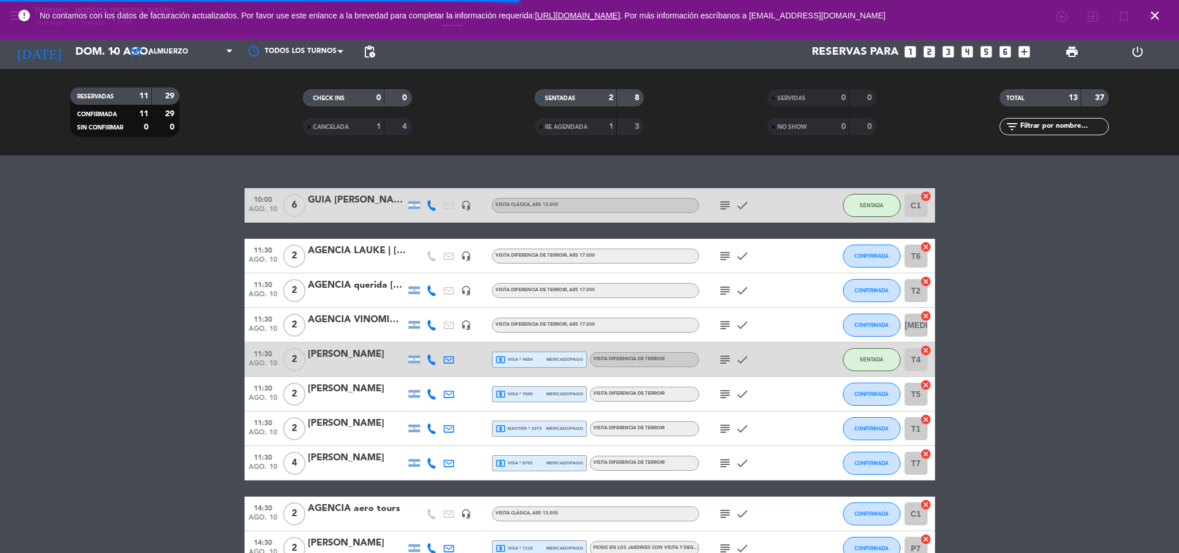
click at [1152, 13] on icon "close" at bounding box center [1155, 16] width 14 height 14
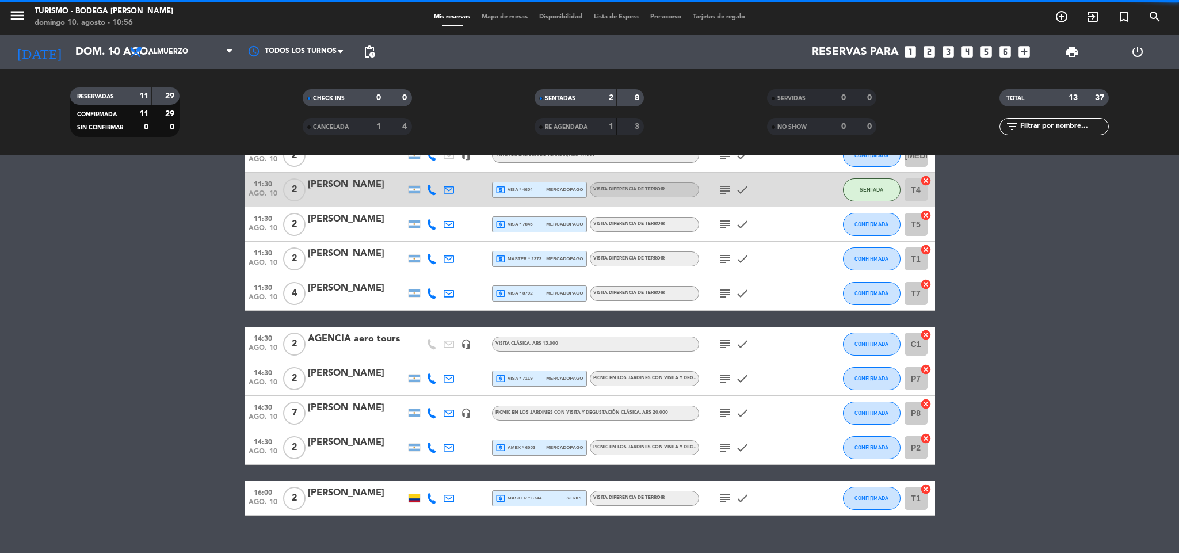
scroll to position [209, 0]
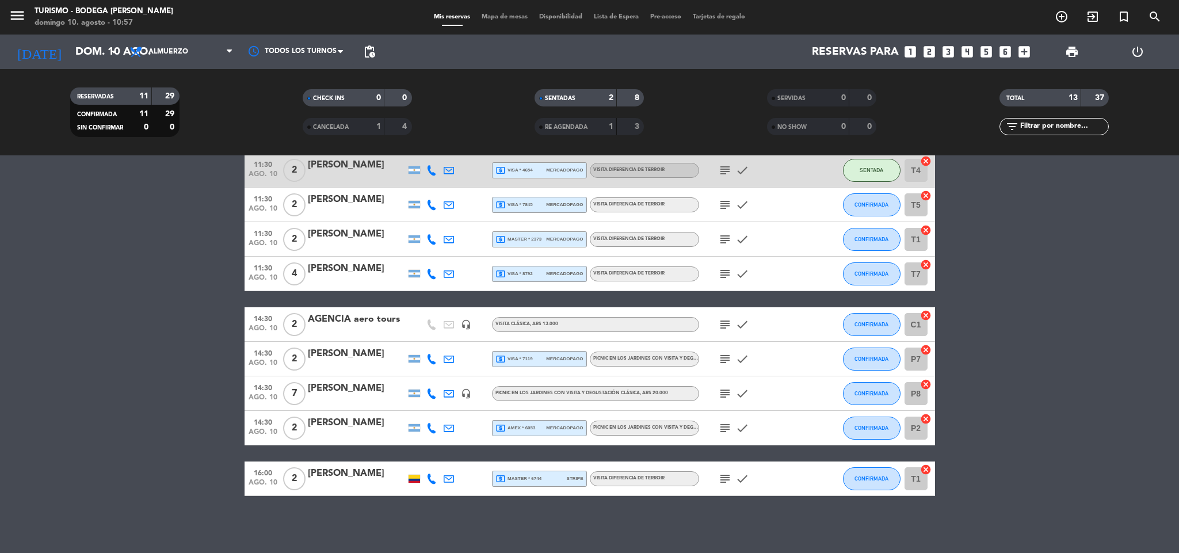
click at [729, 326] on icon "subject" at bounding box center [725, 325] width 14 height 14
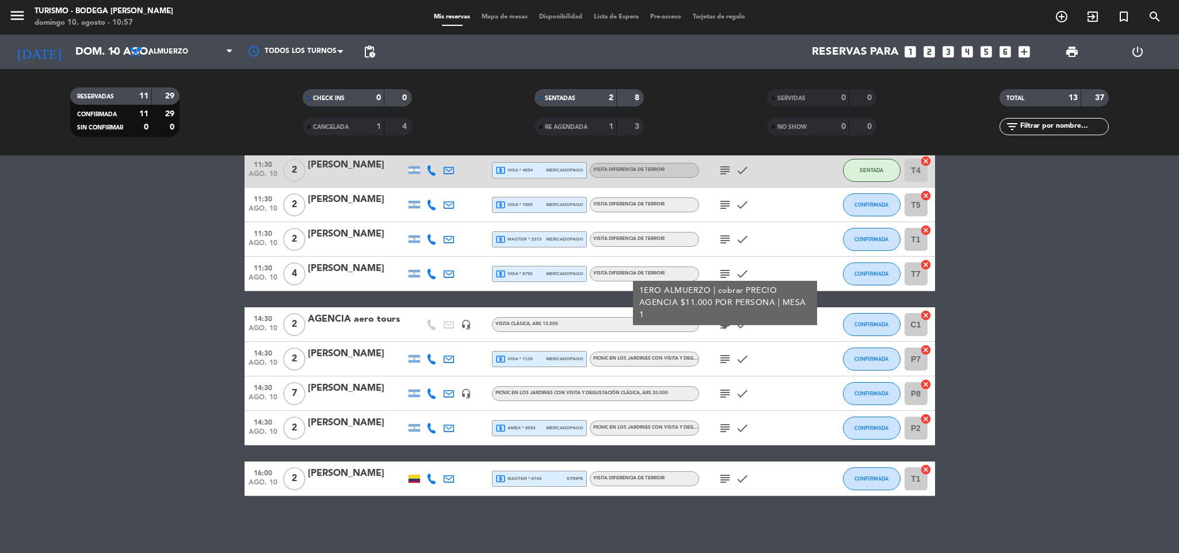
click at [729, 325] on icon "subject" at bounding box center [725, 325] width 14 height 14
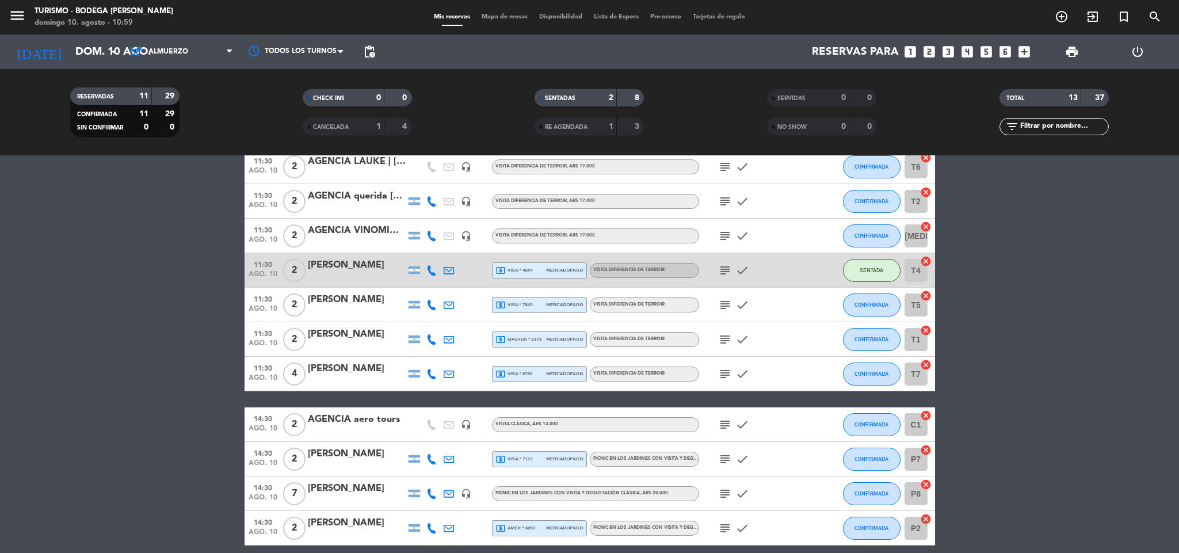
scroll to position [0, 0]
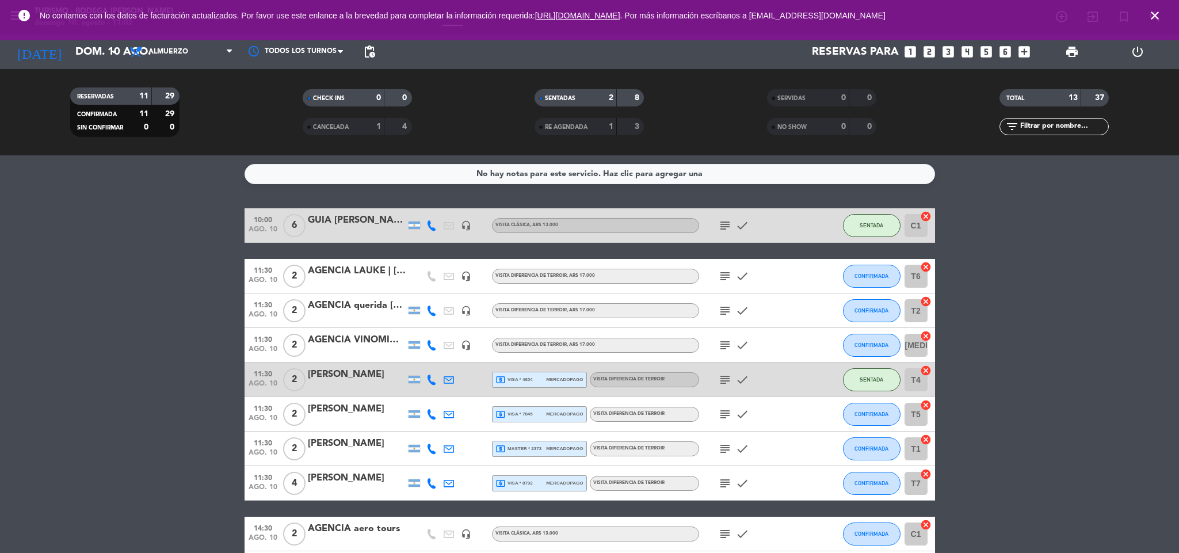
click at [1153, 9] on icon "close" at bounding box center [1155, 16] width 14 height 14
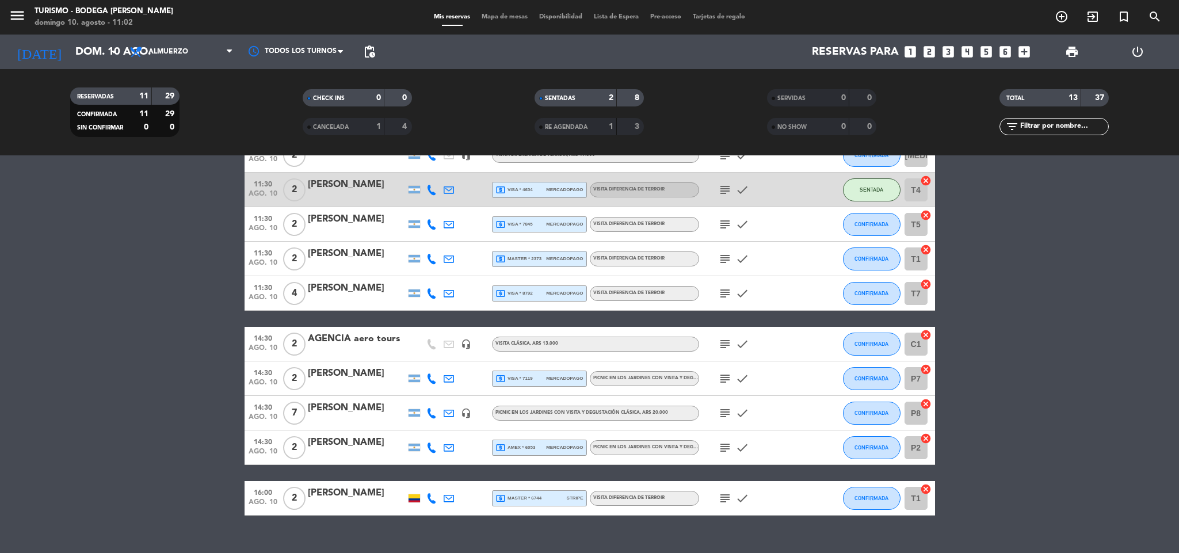
scroll to position [209, 0]
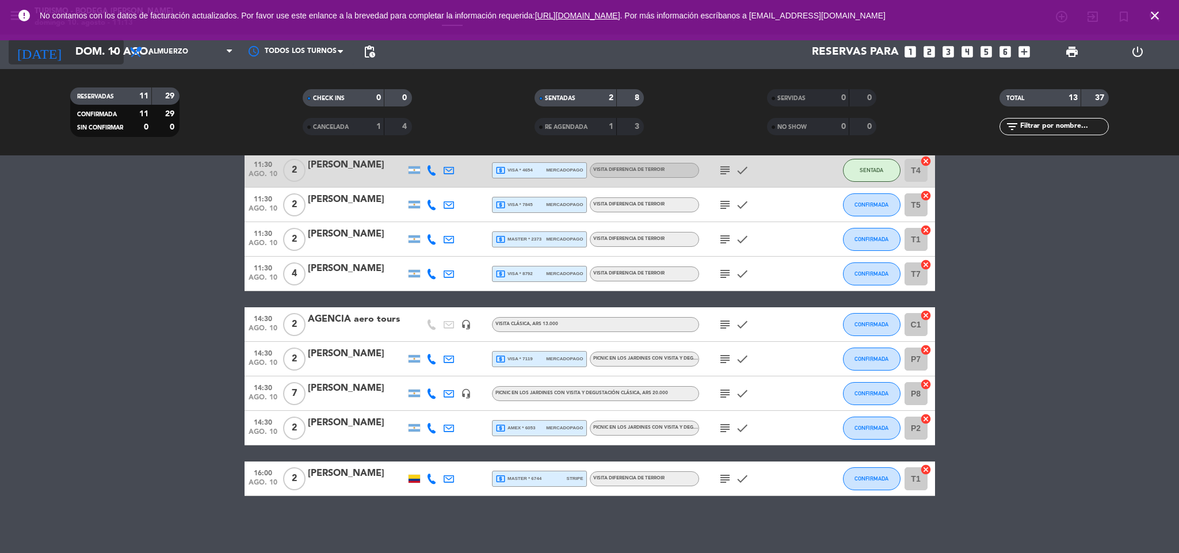
click at [92, 47] on input "dom. 10 ago." at bounding box center [139, 52] width 139 height 24
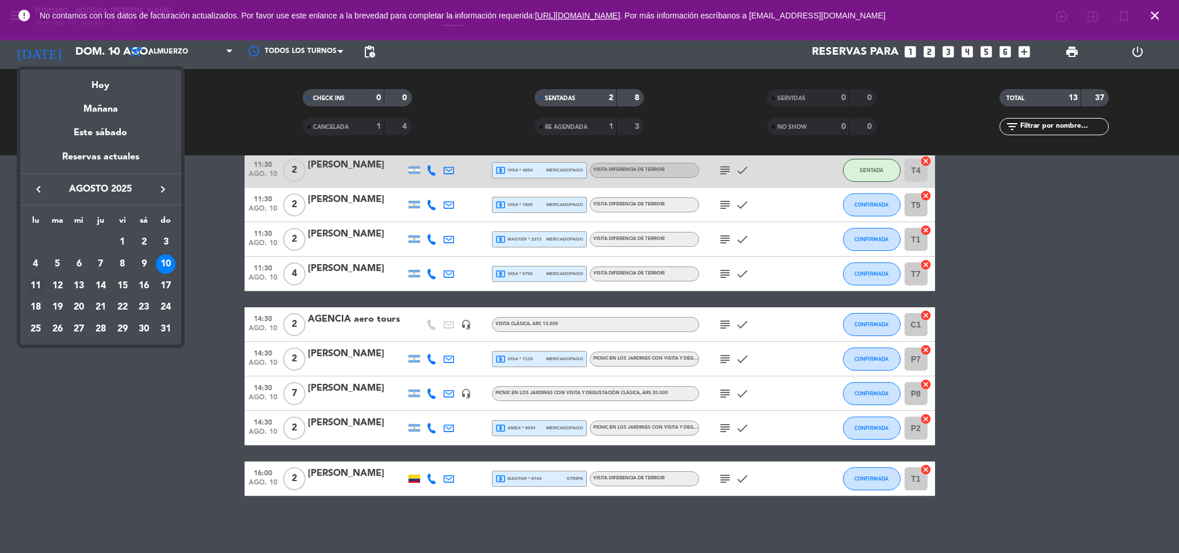
click at [33, 283] on div "11" at bounding box center [36, 286] width 20 height 20
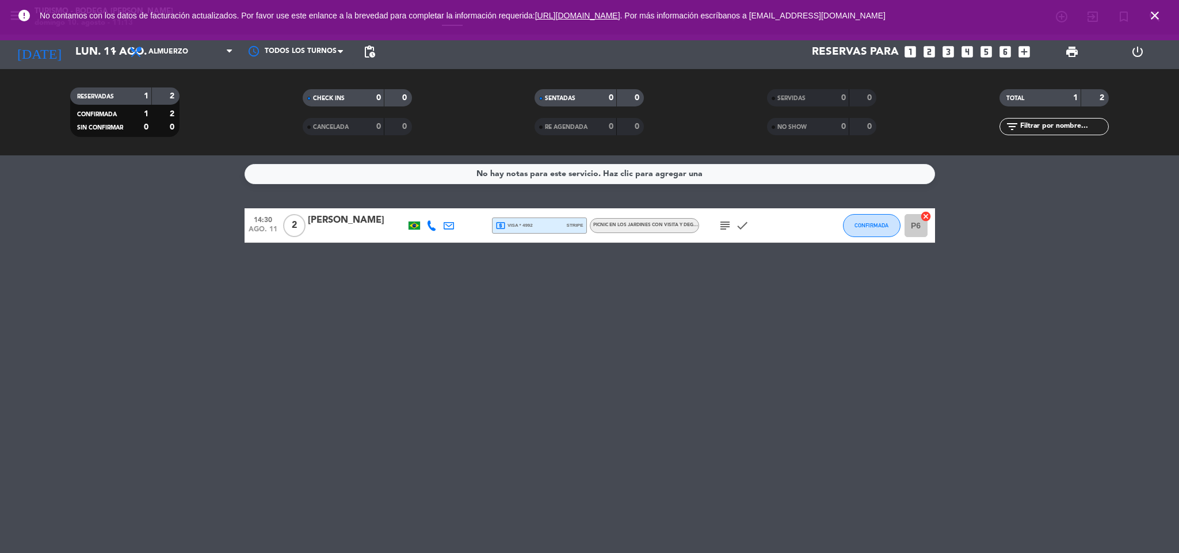
scroll to position [0, 0]
click at [106, 58] on input "lun. 11 ago." at bounding box center [139, 52] width 139 height 24
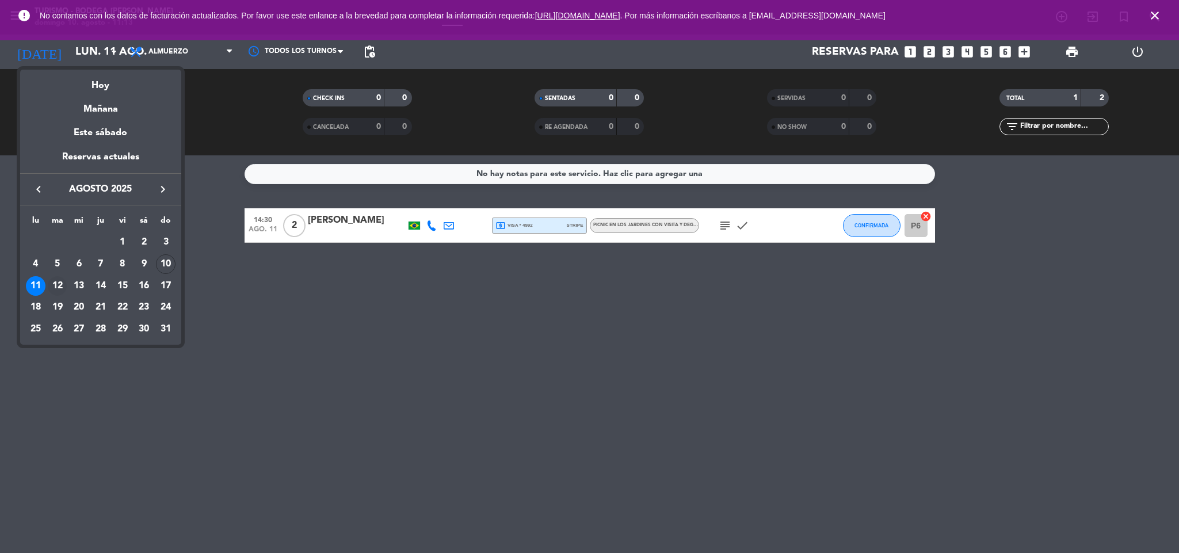
click at [55, 288] on div "12" at bounding box center [58, 286] width 20 height 20
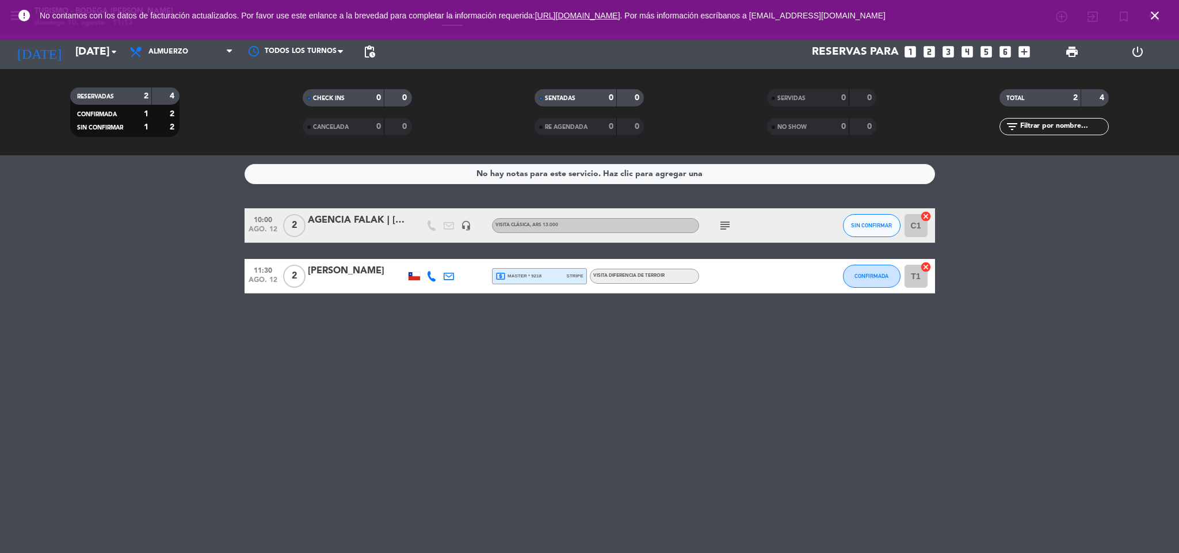
click at [727, 226] on icon "subject" at bounding box center [725, 226] width 14 height 14
click at [375, 224] on div "AGENCIA FALAK | [PERSON_NAME]" at bounding box center [357, 220] width 98 height 15
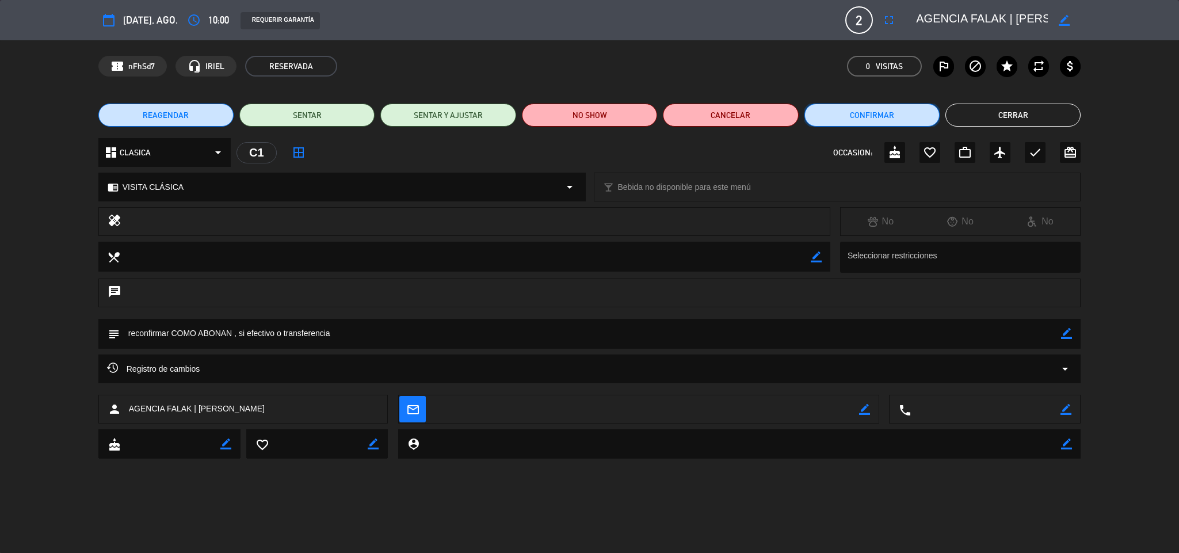
click at [895, 115] on button "Confirmar" at bounding box center [872, 115] width 135 height 23
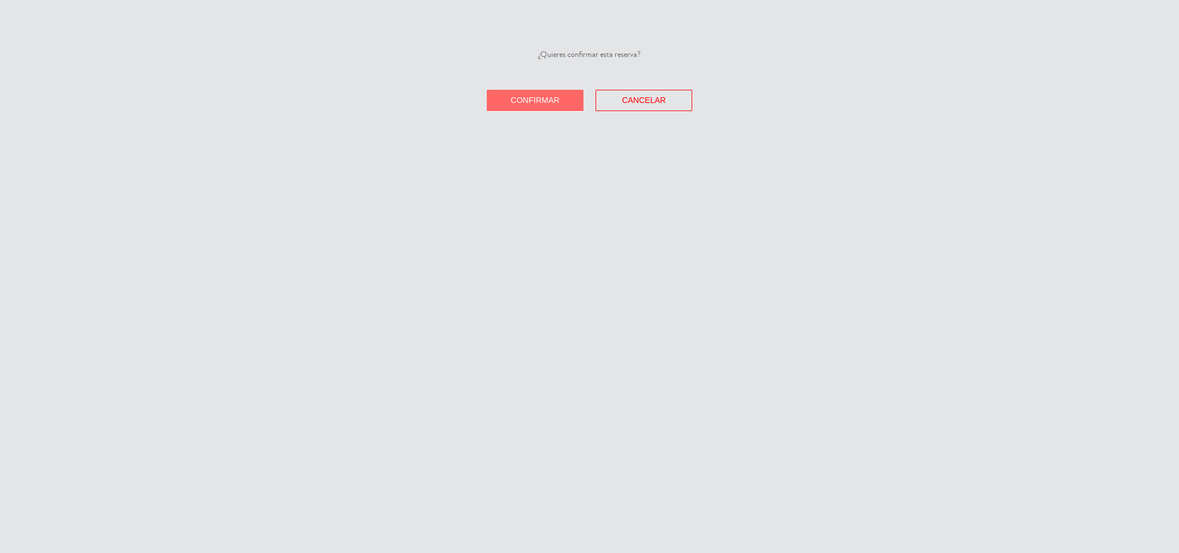
click at [578, 102] on button "Confirmar" at bounding box center [535, 100] width 97 height 21
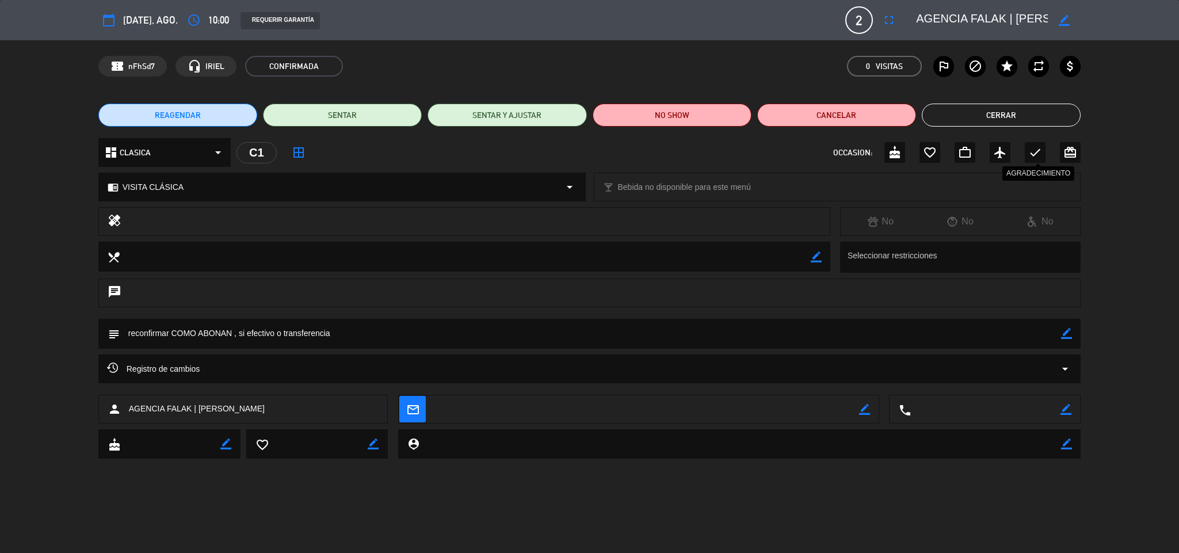
click at [1026, 155] on div "check" at bounding box center [1035, 152] width 21 height 21
click at [1013, 112] on button "Cerrar" at bounding box center [1001, 115] width 159 height 23
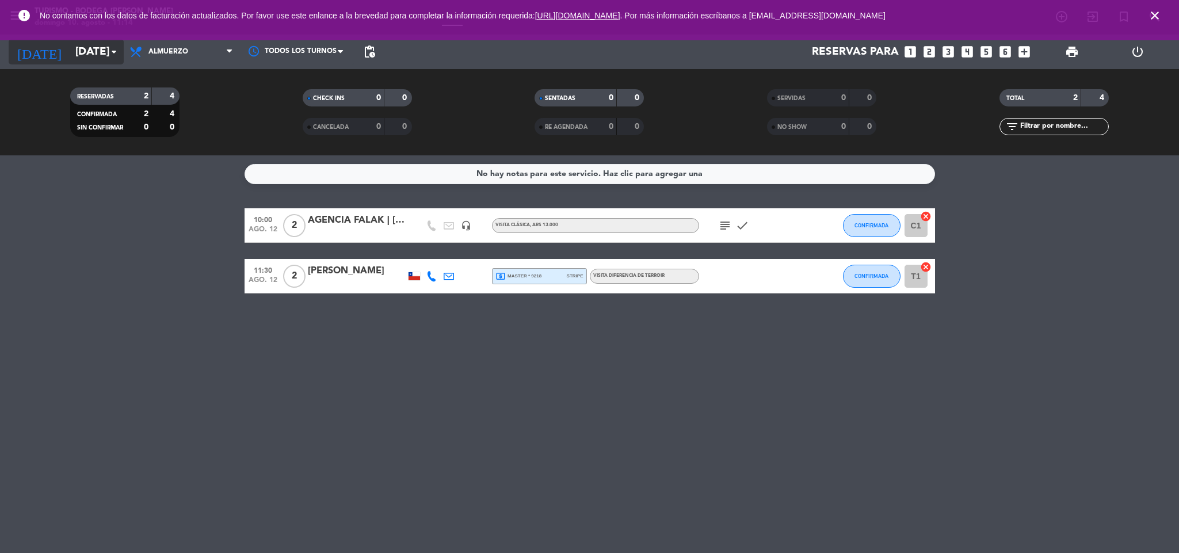
click at [94, 47] on input "[DATE]" at bounding box center [139, 52] width 139 height 24
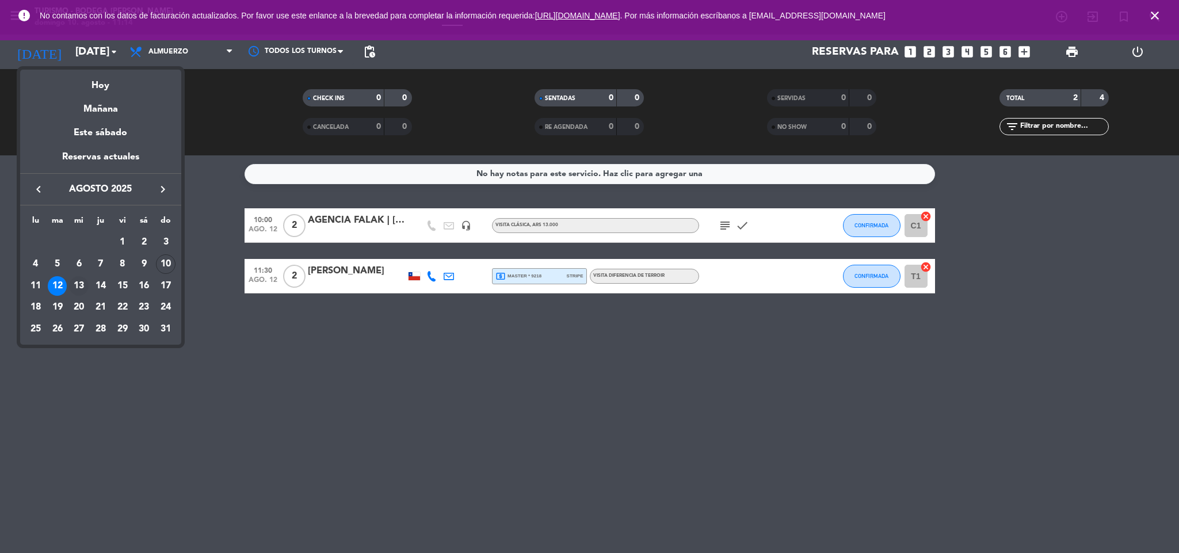
click at [76, 284] on div "13" at bounding box center [79, 286] width 20 height 20
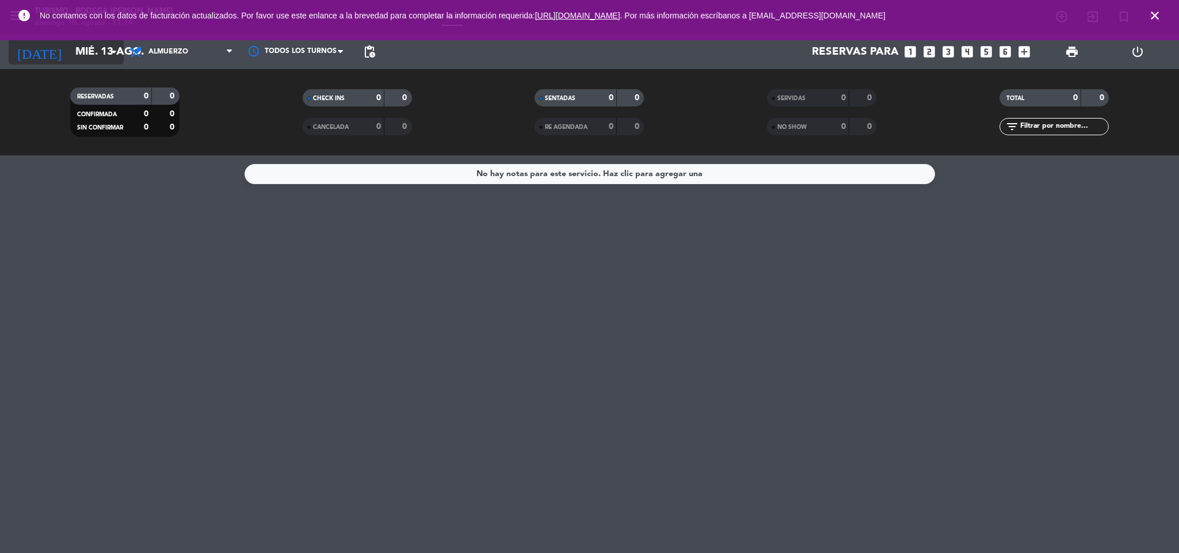
click at [104, 55] on input "mié. 13 ago." at bounding box center [139, 52] width 139 height 24
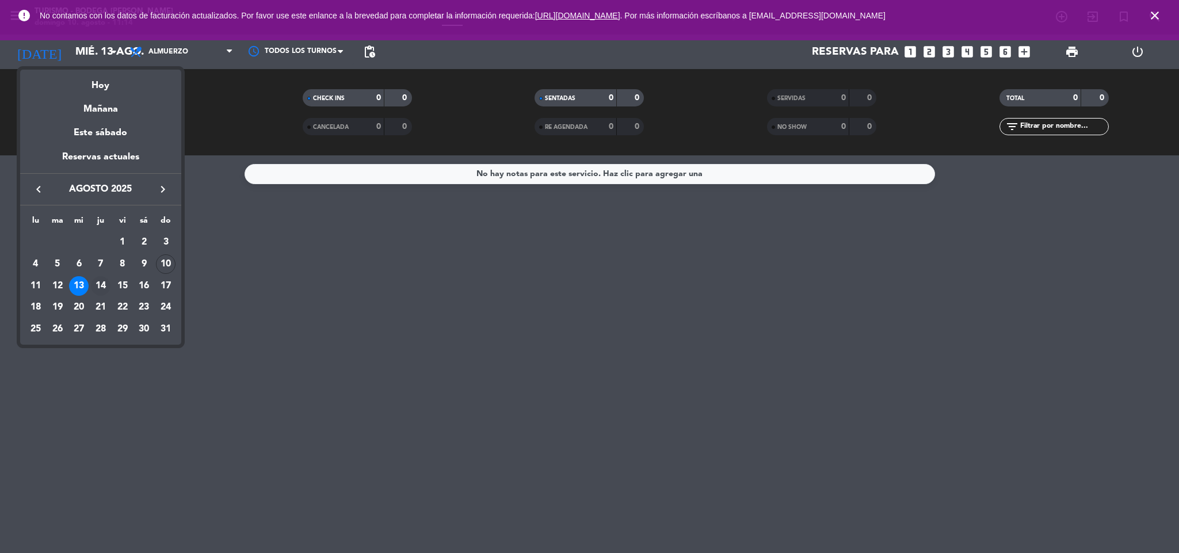
click at [105, 281] on div "14" at bounding box center [101, 286] width 20 height 20
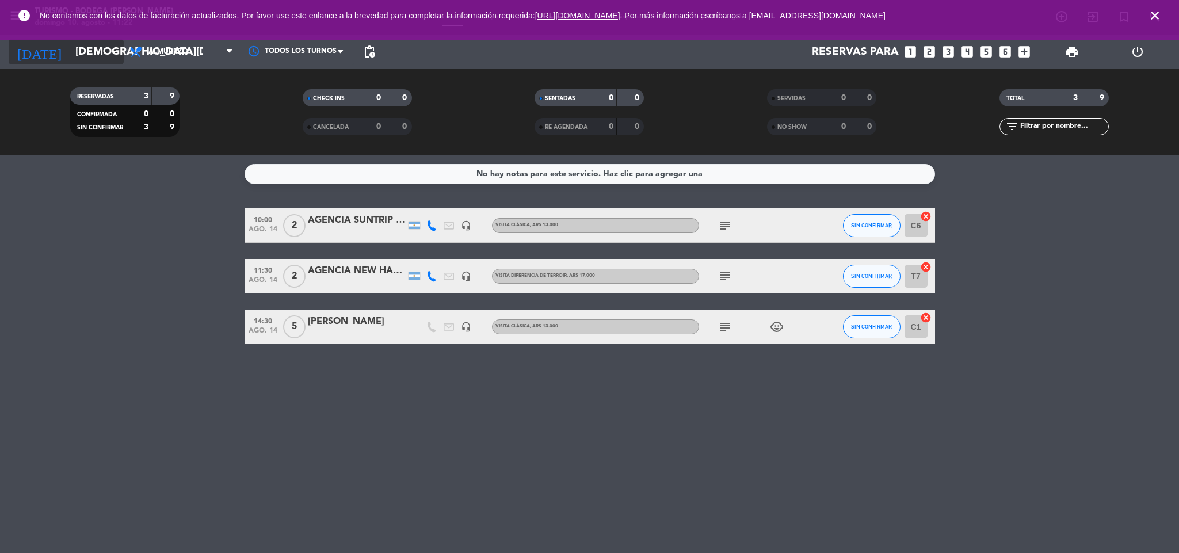
click at [108, 55] on icon "arrow_drop_down" at bounding box center [114, 52] width 14 height 14
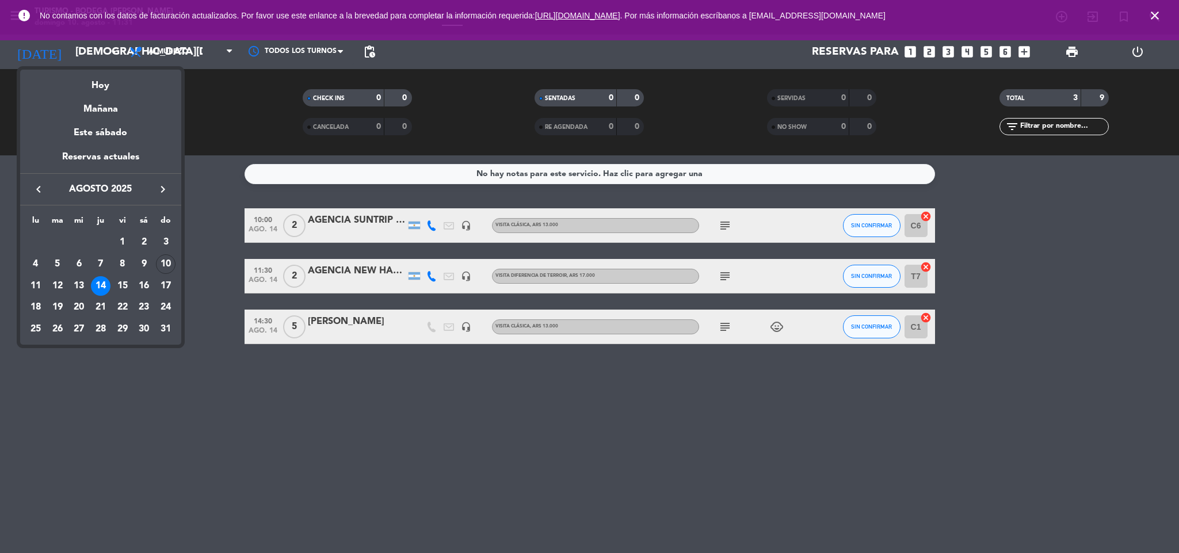
drag, startPoint x: 290, startPoint y: 399, endPoint x: 209, endPoint y: 275, distance: 147.7
click at [290, 392] on div at bounding box center [589, 276] width 1179 height 553
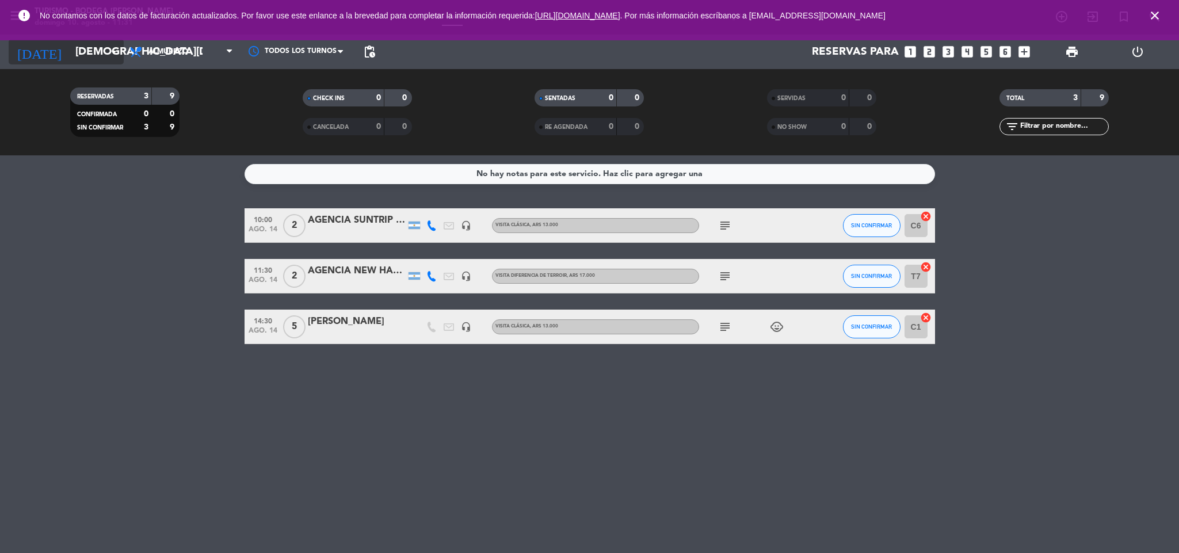
click at [101, 56] on input "[DEMOGRAPHIC_DATA][DATE]" at bounding box center [139, 52] width 139 height 24
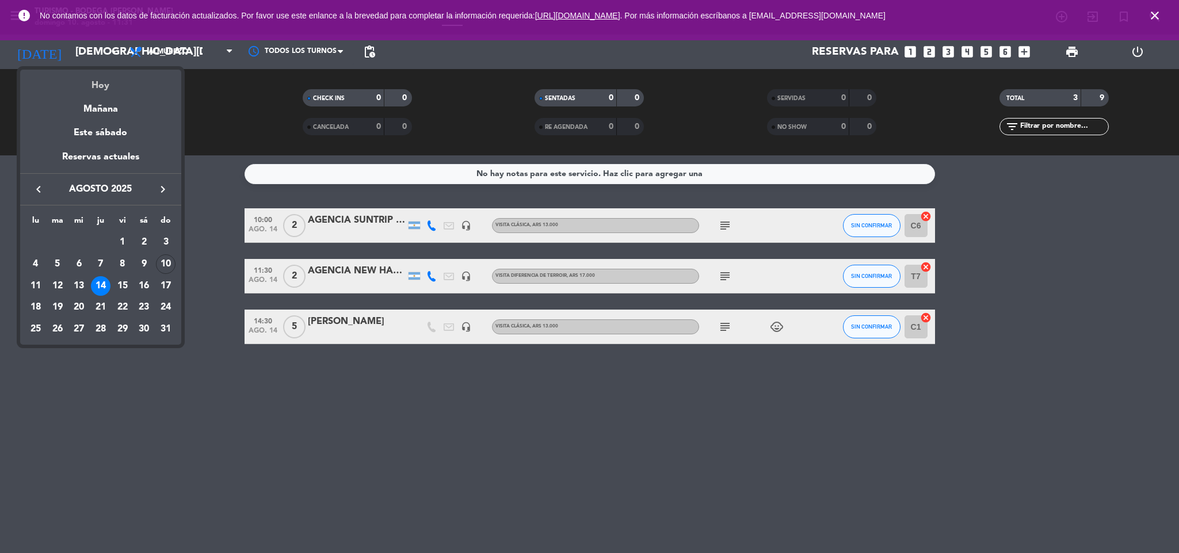
click at [114, 81] on div "Hoy" at bounding box center [100, 82] width 161 height 24
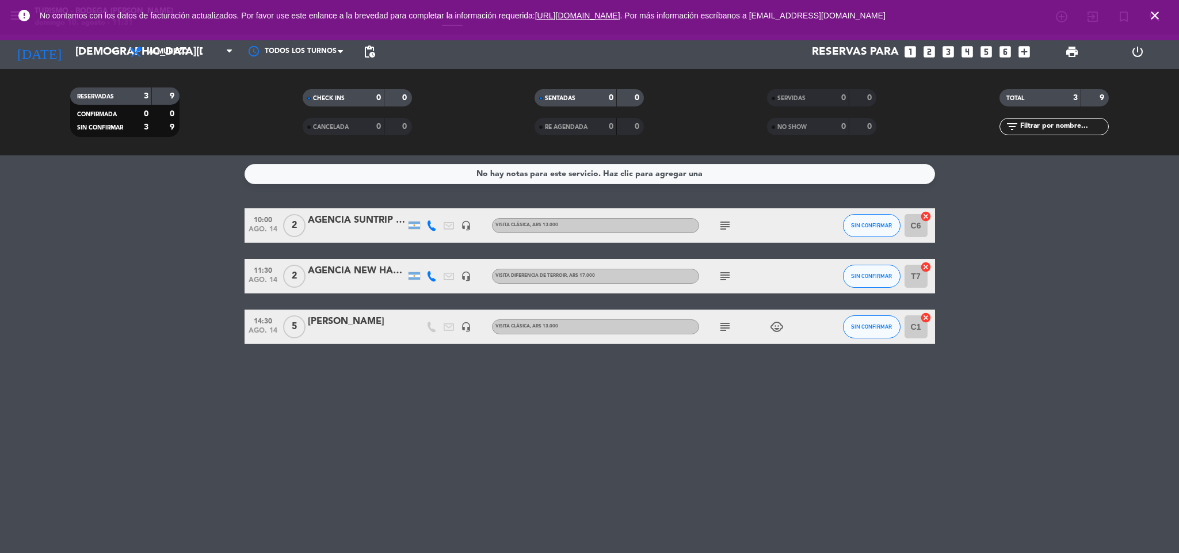
type input "dom. 10 ago."
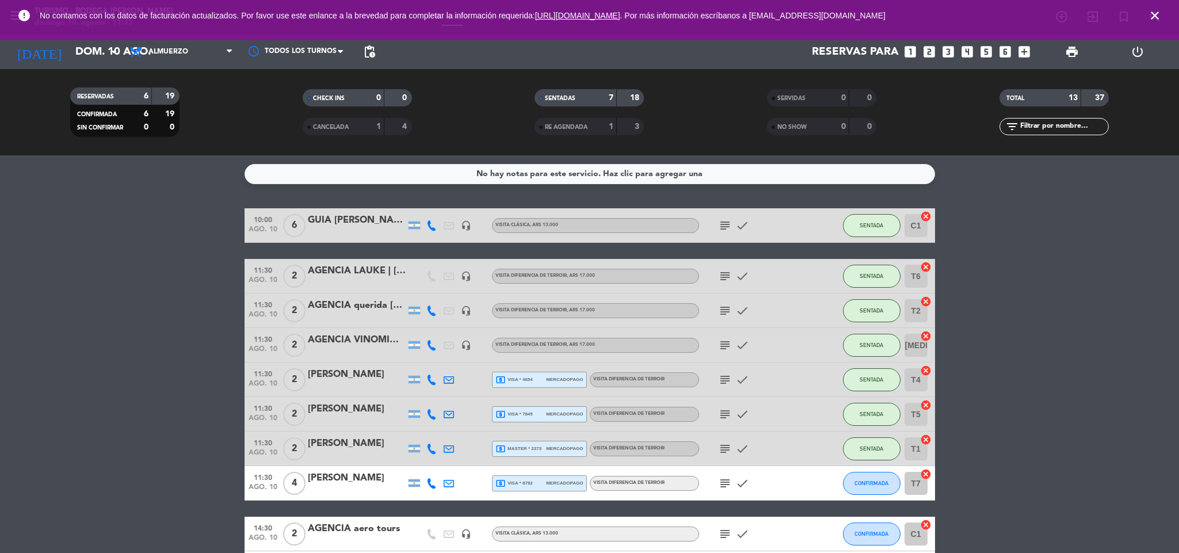
click at [1152, 16] on icon "close" at bounding box center [1155, 16] width 14 height 14
